Goal: Information Seeking & Learning: Find specific fact

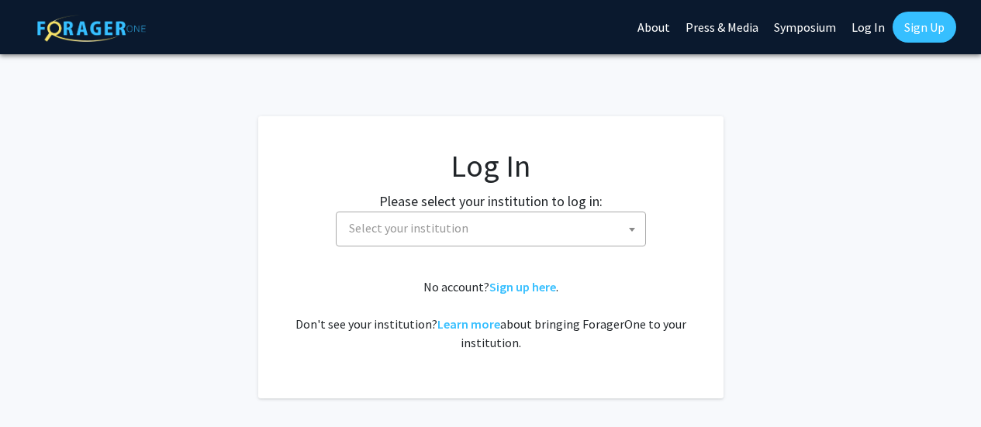
select select
click at [534, 233] on span "Select your institution" at bounding box center [494, 229] width 303 height 32
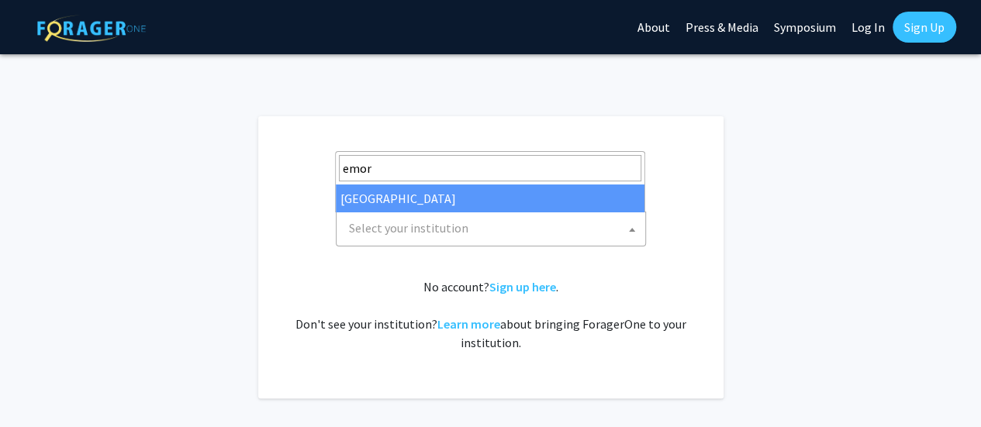
type input "emory"
select select "12"
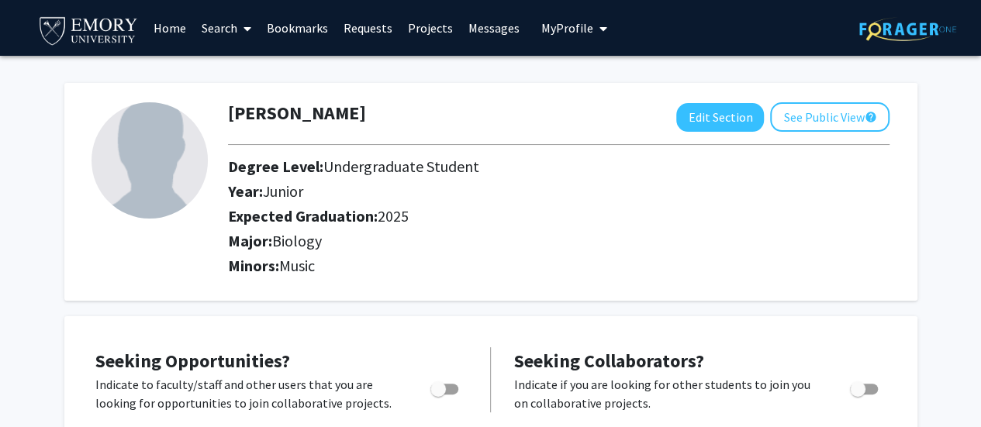
click at [430, 32] on link "Projects" at bounding box center [430, 28] width 61 height 54
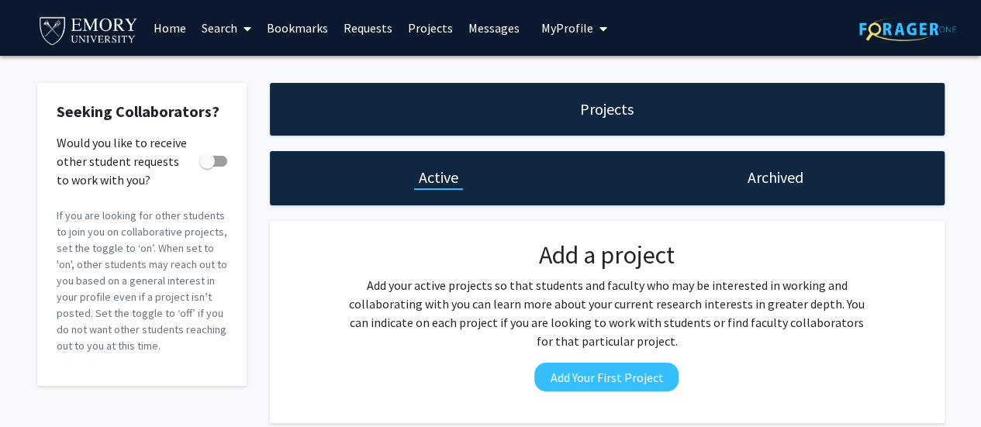
click at [203, 26] on link "Search" at bounding box center [226, 28] width 65 height 54
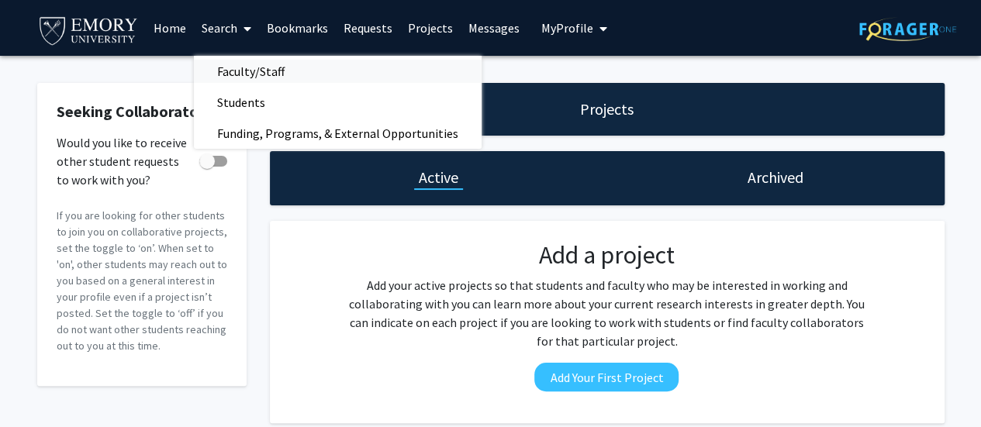
click at [250, 72] on span "Faculty/Staff" at bounding box center [251, 71] width 114 height 31
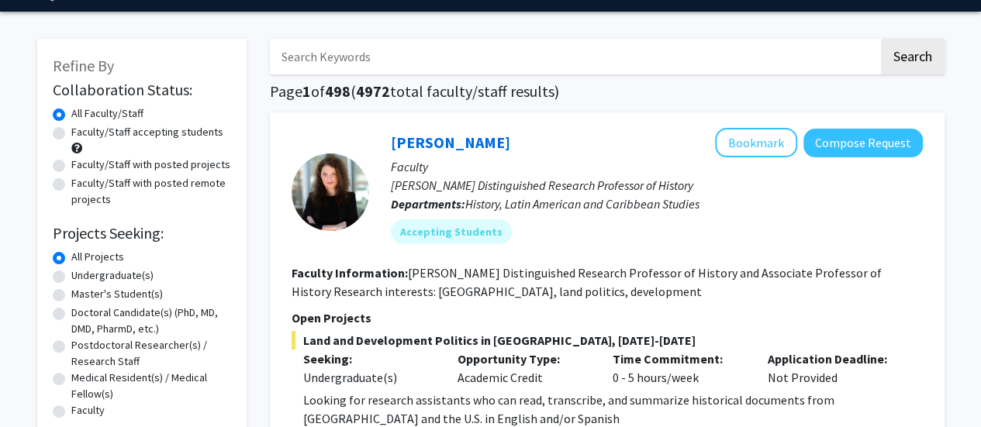
scroll to position [46, 0]
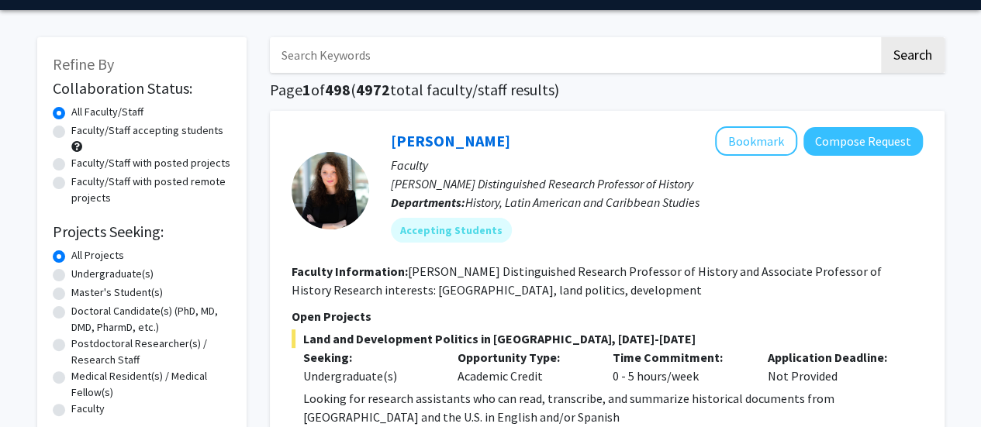
click at [346, 58] on input "Search Keywords" at bounding box center [574, 55] width 609 height 36
click at [881, 37] on button "Search" at bounding box center [913, 55] width 64 height 36
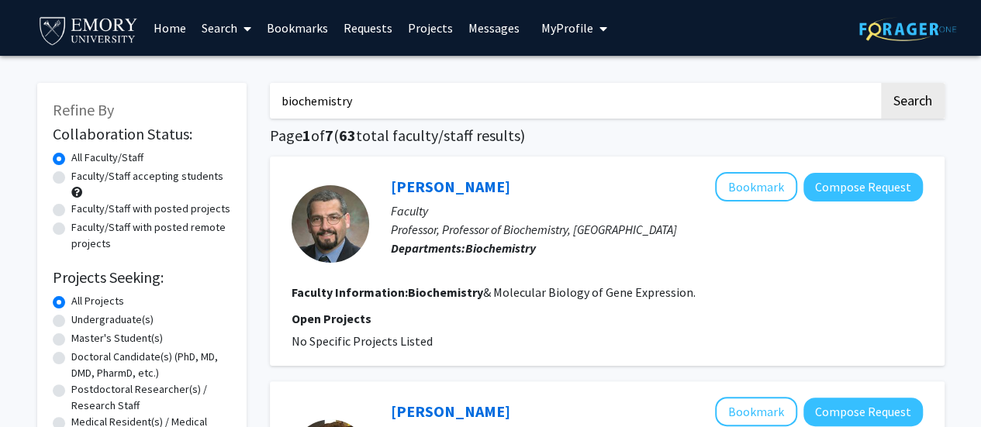
click at [405, 103] on input "biochemistry" at bounding box center [574, 101] width 609 height 36
type input "drug"
click at [881, 83] on button "Search" at bounding box center [913, 101] width 64 height 36
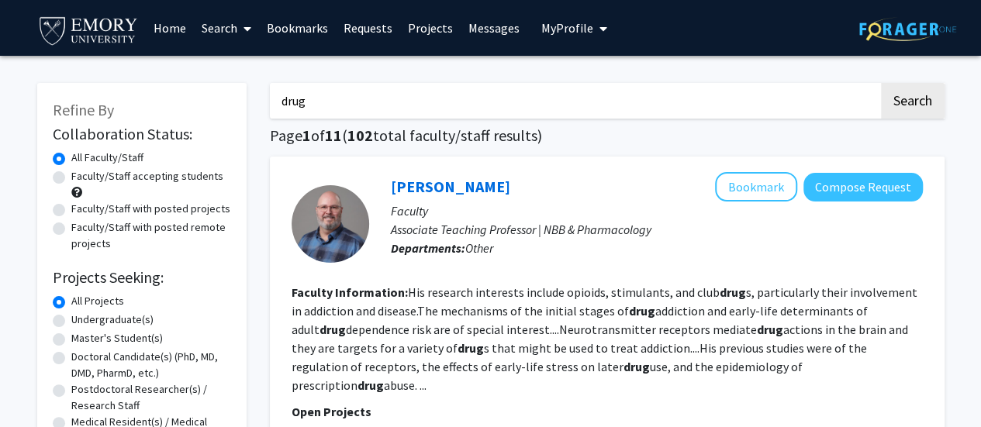
click at [381, 101] on input "drug" at bounding box center [574, 101] width 609 height 36
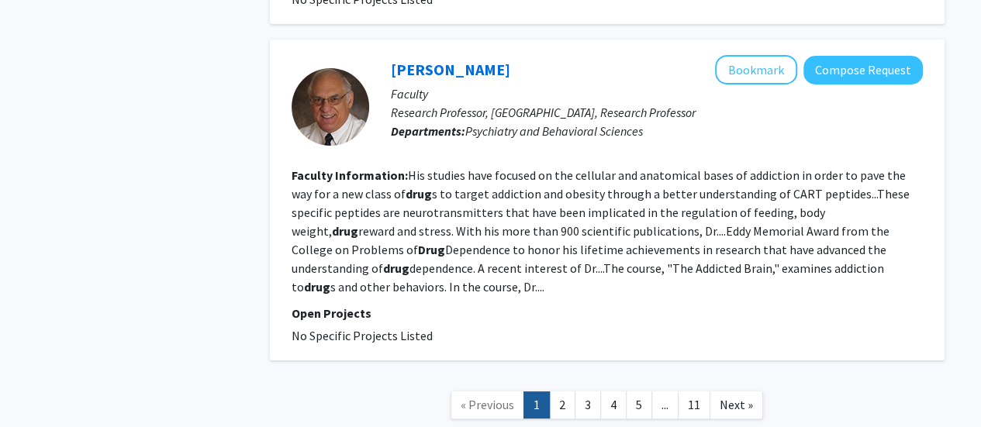
scroll to position [2910, 0]
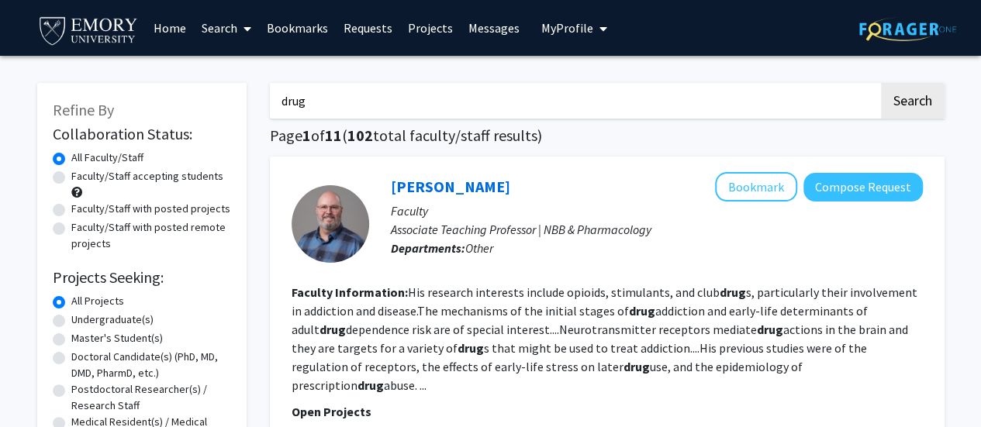
click at [448, 94] on input "drug" at bounding box center [574, 101] width 609 height 36
type input "sarafianos"
click at [881, 83] on button "Search" at bounding box center [913, 101] width 64 height 36
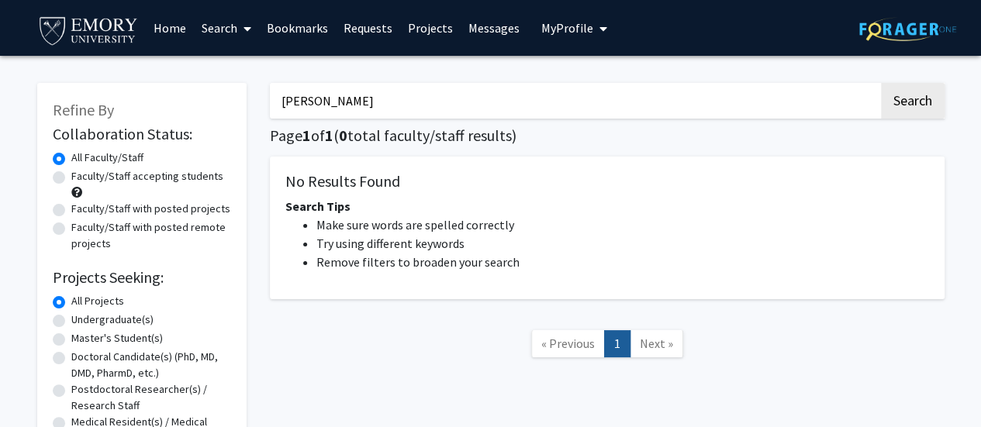
click at [466, 107] on input "sarafianos" at bounding box center [574, 101] width 609 height 36
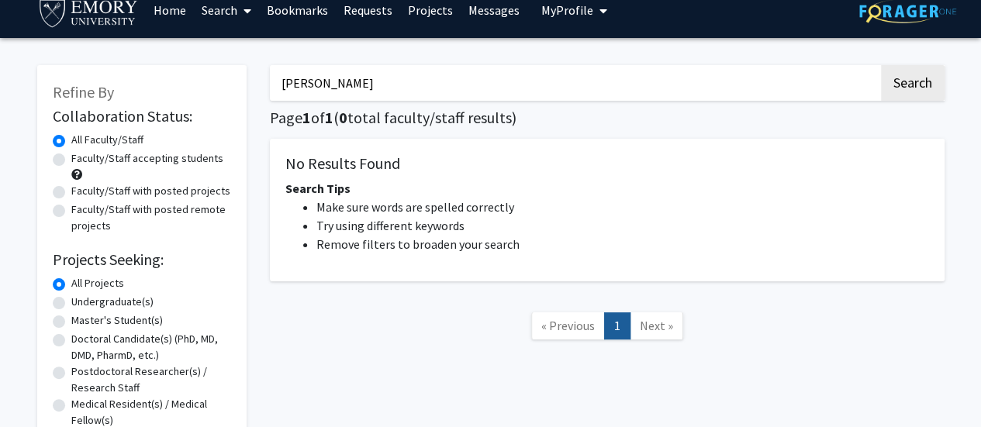
scroll to position [19, 0]
